Goal: Communication & Community: Answer question/provide support

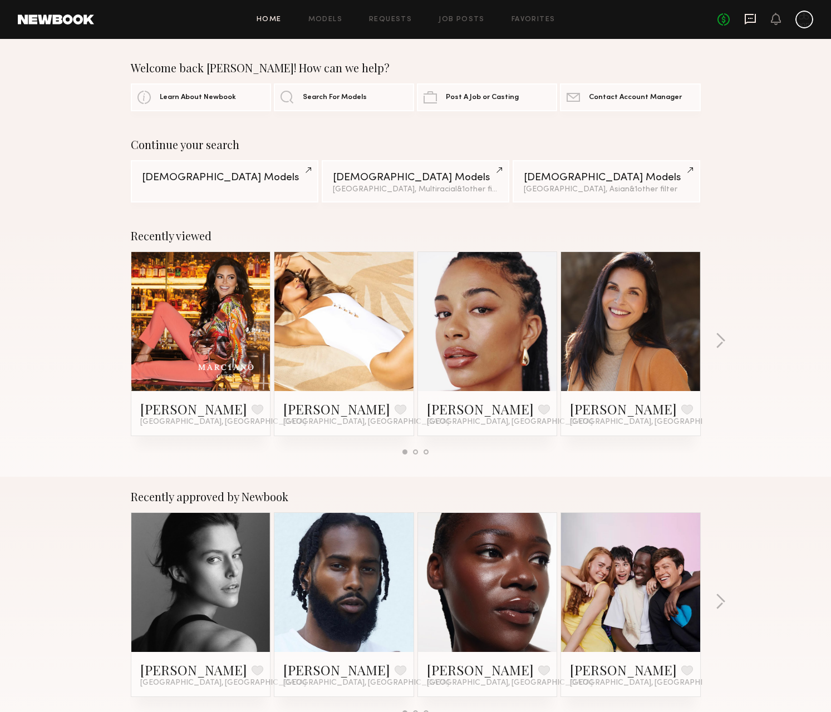
click at [746, 21] on icon at bounding box center [750, 19] width 12 height 12
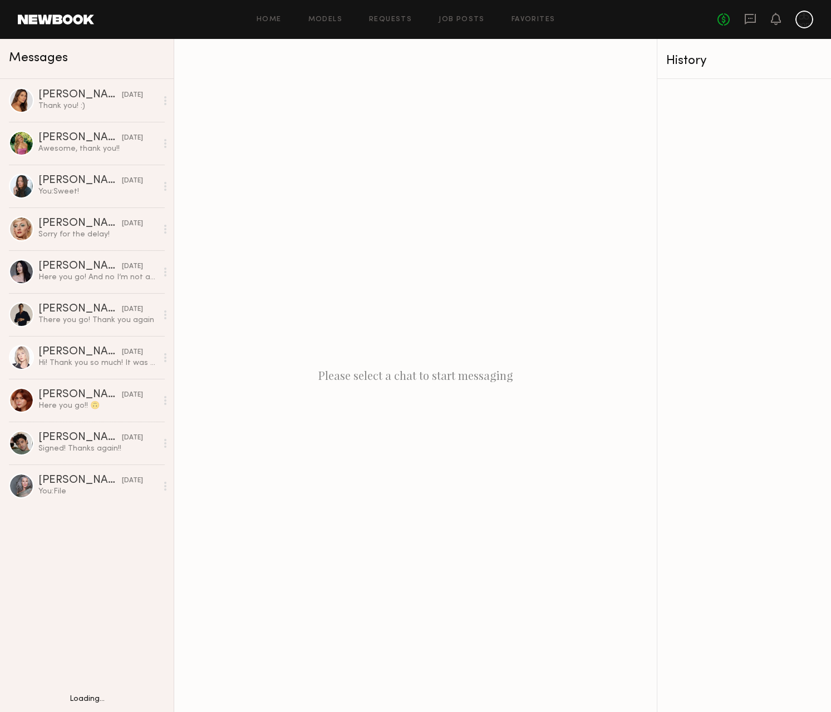
click at [77, 70] on div "Messages" at bounding box center [87, 59] width 174 height 40
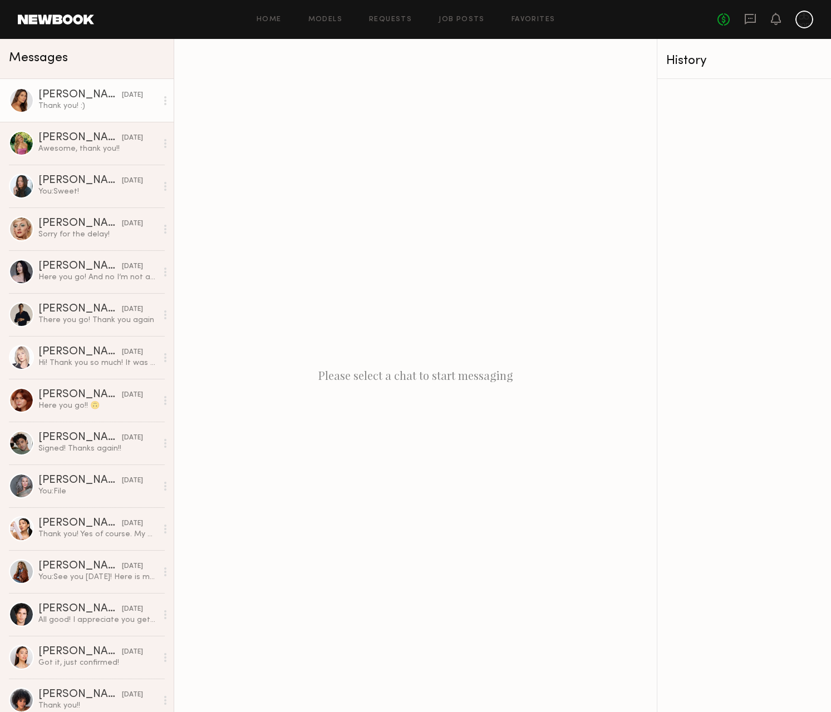
click at [81, 96] on div "[PERSON_NAME]" at bounding box center [79, 95] width 83 height 11
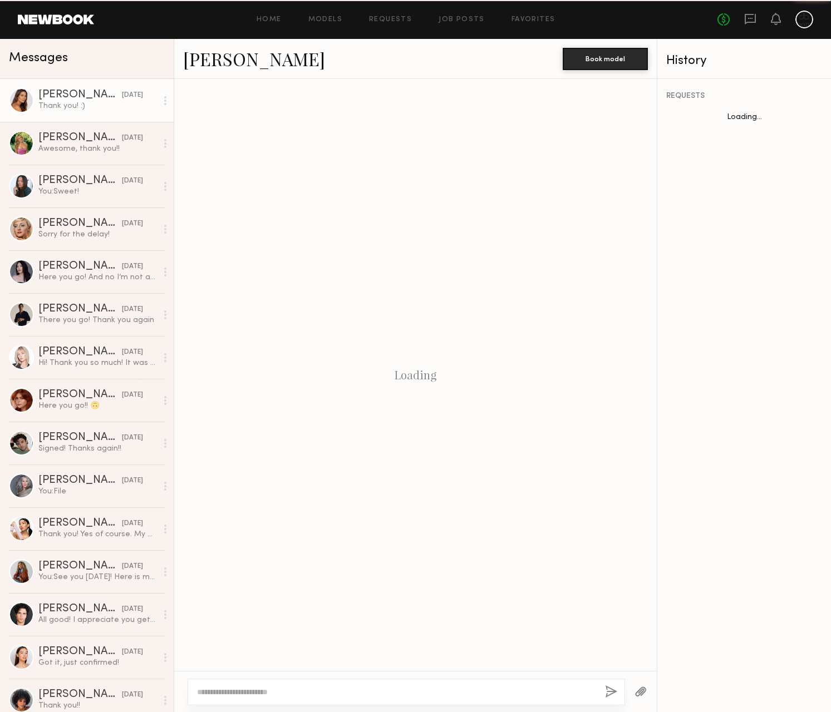
scroll to position [461, 0]
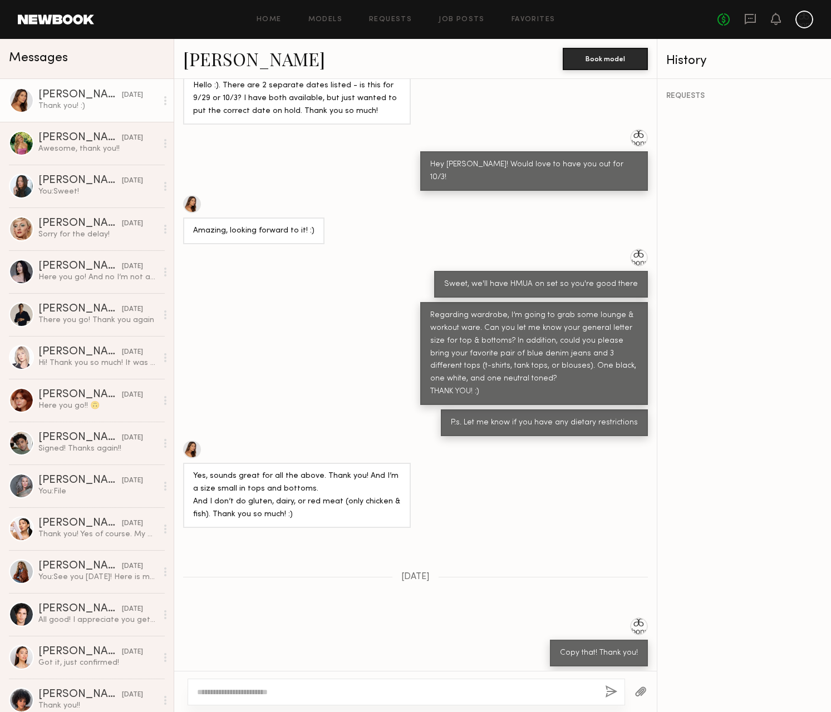
click at [247, 470] on div "Yes, sounds great for all the above. Thank you! And I’m a size small in tops an…" at bounding box center [297, 495] width 208 height 51
click at [249, 470] on div "Yes, sounds great for all the above. Thank you! And I’m a size small in tops an…" at bounding box center [297, 495] width 208 height 51
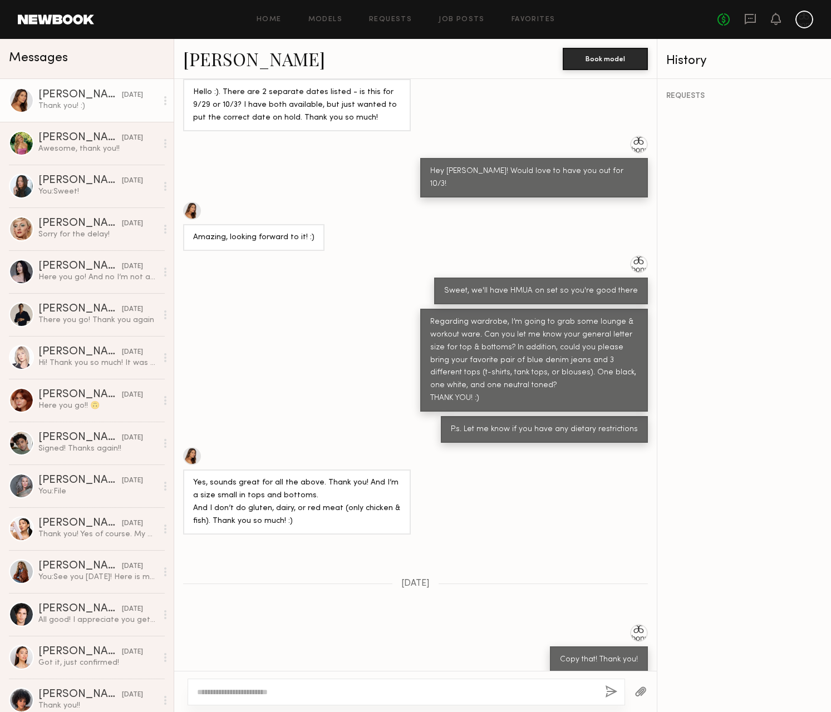
click at [279, 477] on div "Yes, sounds great for all the above. Thank you! And I’m a size small in tops an…" at bounding box center [297, 502] width 208 height 51
click at [278, 477] on div "Yes, sounds great for all the above. Thank you! And I’m a size small in tops an…" at bounding box center [297, 502] width 208 height 51
click at [277, 477] on div "Yes, sounds great for all the above. Thank you! And I’m a size small in tops an…" at bounding box center [297, 502] width 208 height 51
click at [312, 477] on div "Yes, sounds great for all the above. Thank you! And I’m a size small in tops an…" at bounding box center [297, 502] width 208 height 51
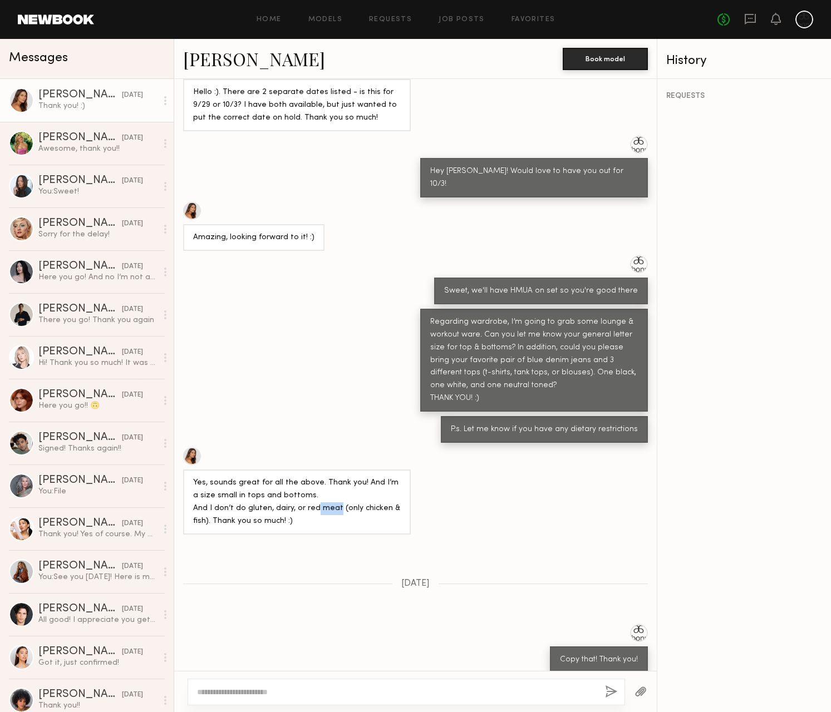
click at [316, 477] on div "Yes, sounds great for all the above. Thank you! And I’m a size small in tops an…" at bounding box center [297, 502] width 208 height 51
click at [378, 343] on div "Regarding wardrobe, I’m going to grab some lounge & workout ware. Can you let m…" at bounding box center [415, 361] width 482 height 104
click at [366, 309] on div "Regarding wardrobe, I’m going to grab some lounge & workout ware. Can you let m…" at bounding box center [415, 361] width 482 height 104
